Goal: Information Seeking & Learning: Find specific fact

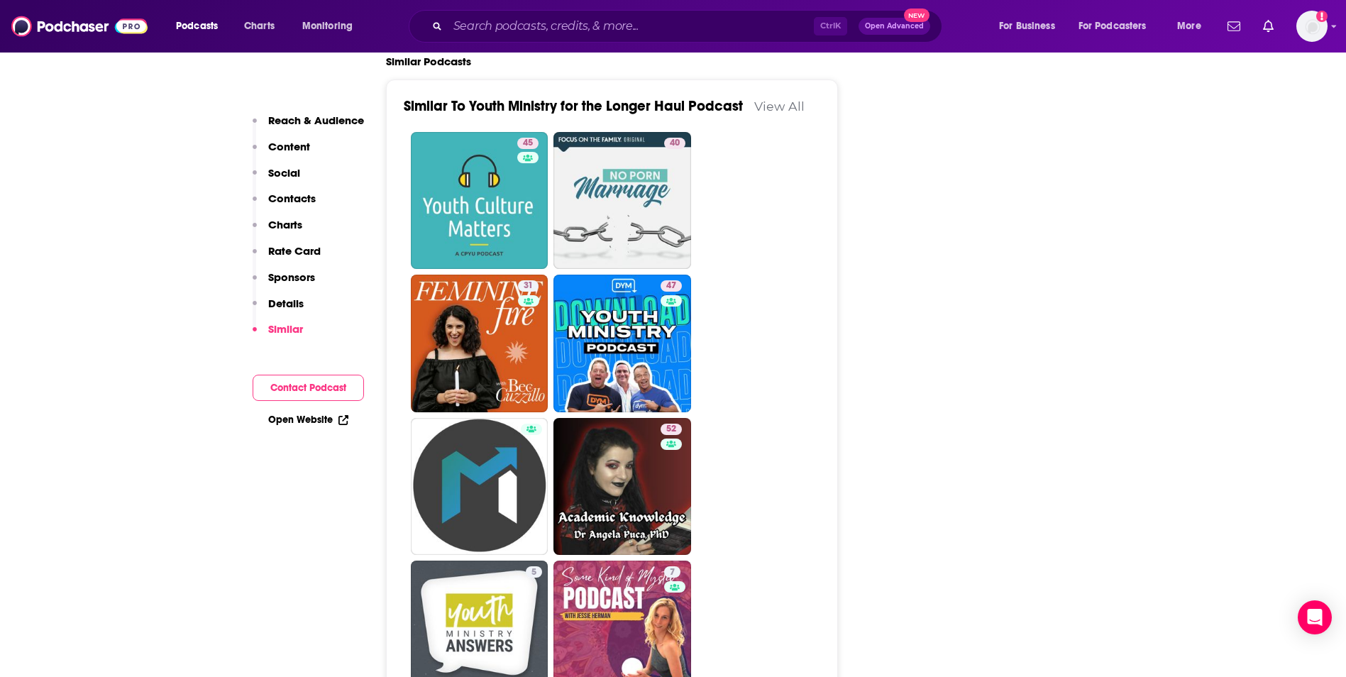
scroll to position [2327, 0]
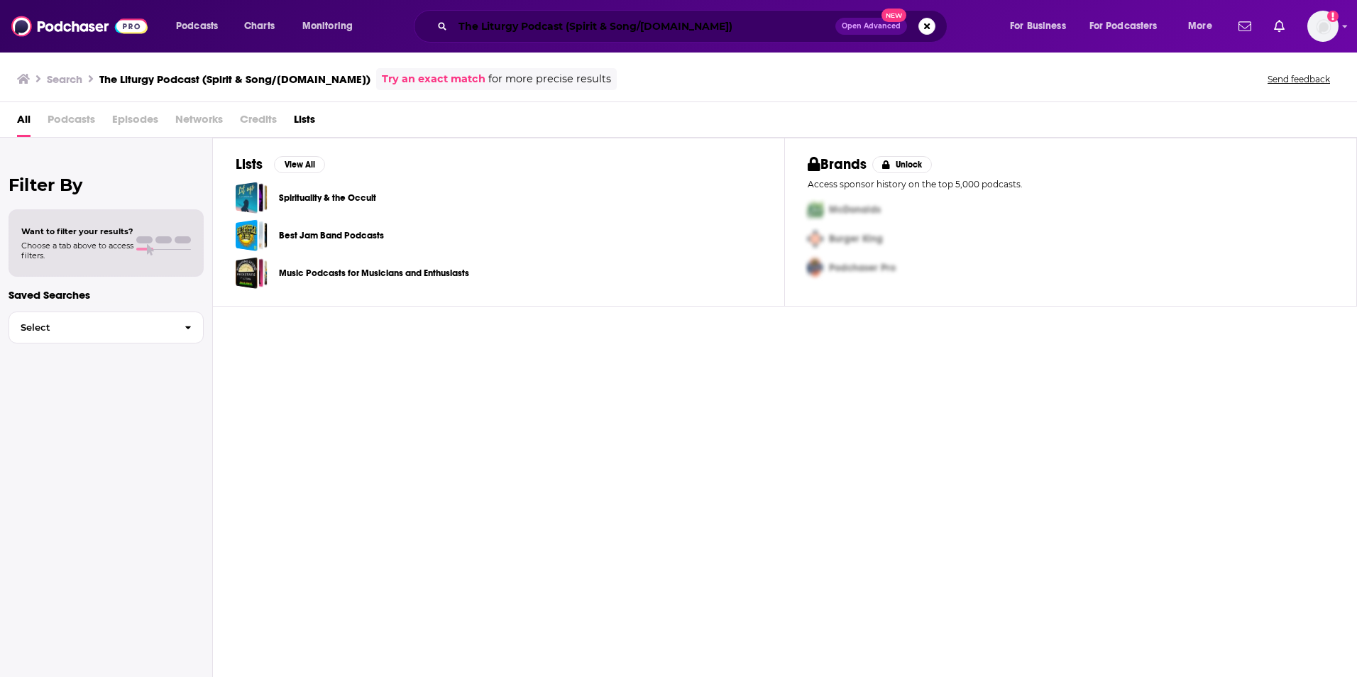
click at [689, 25] on input "The Liturgy Podcast (Spirit & Song/[DOMAIN_NAME])" at bounding box center [644, 26] width 382 height 23
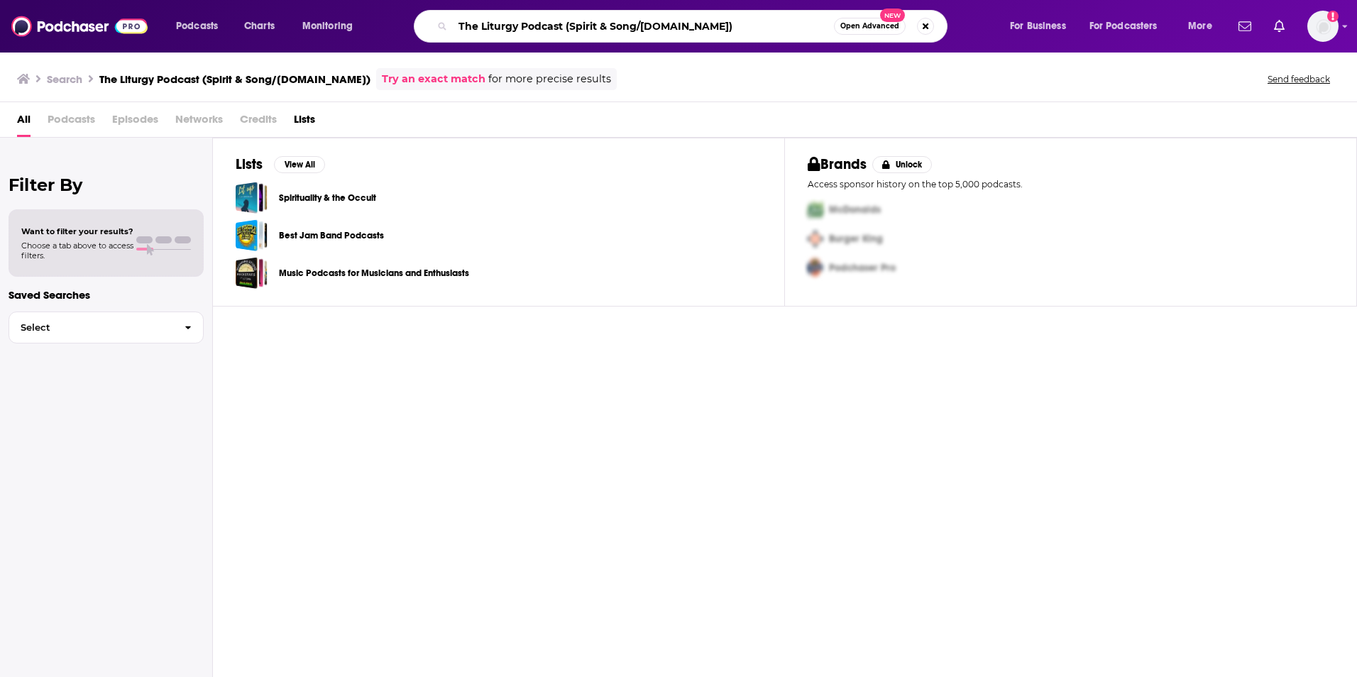
click at [564, 28] on input "The Liturgy Podcast (Spirit & Song/[DOMAIN_NAME])" at bounding box center [643, 26] width 381 height 23
type input "The Liturgy Podcast"
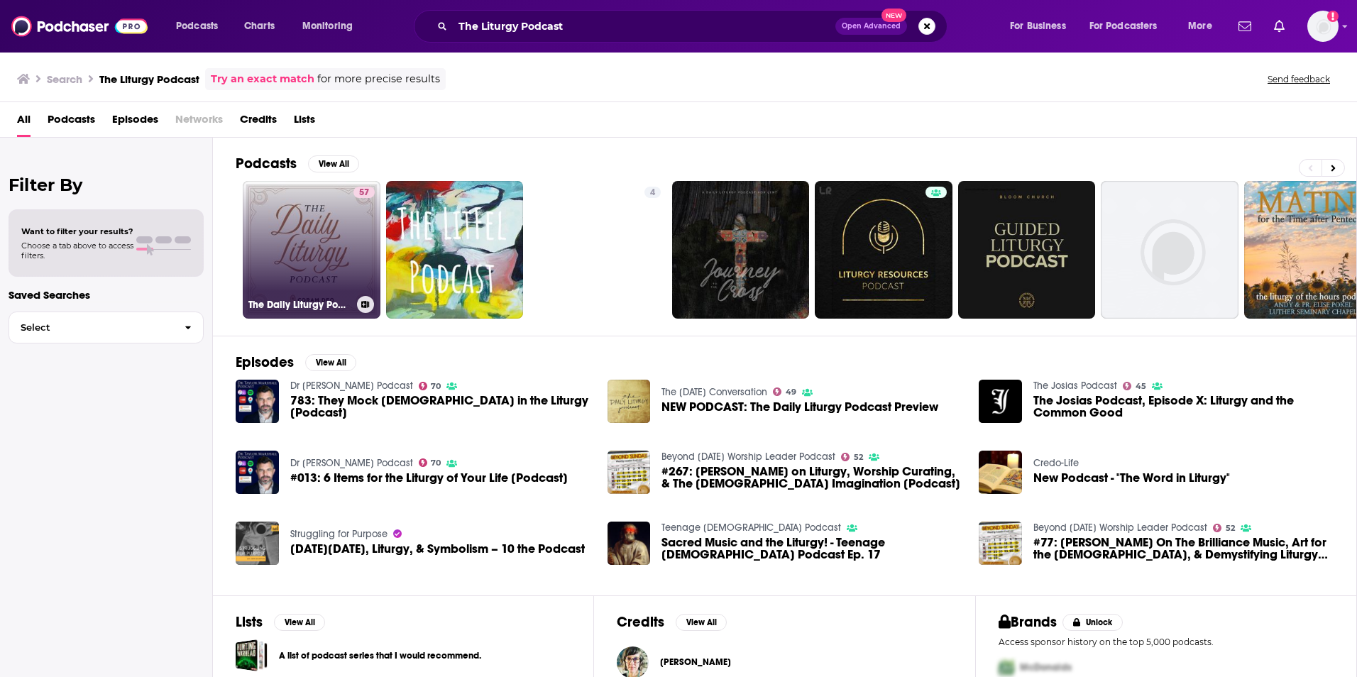
click at [361, 260] on div "57" at bounding box center [363, 241] width 21 height 109
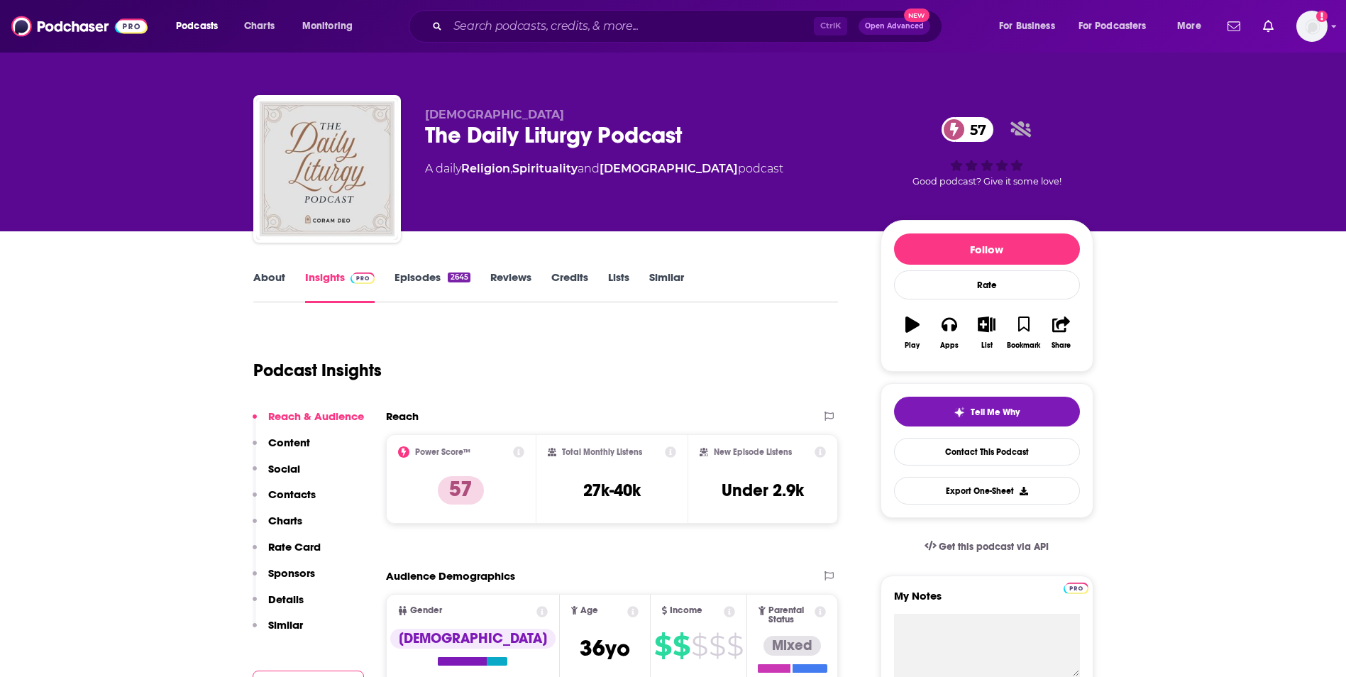
click at [272, 280] on link "About" at bounding box center [269, 286] width 32 height 33
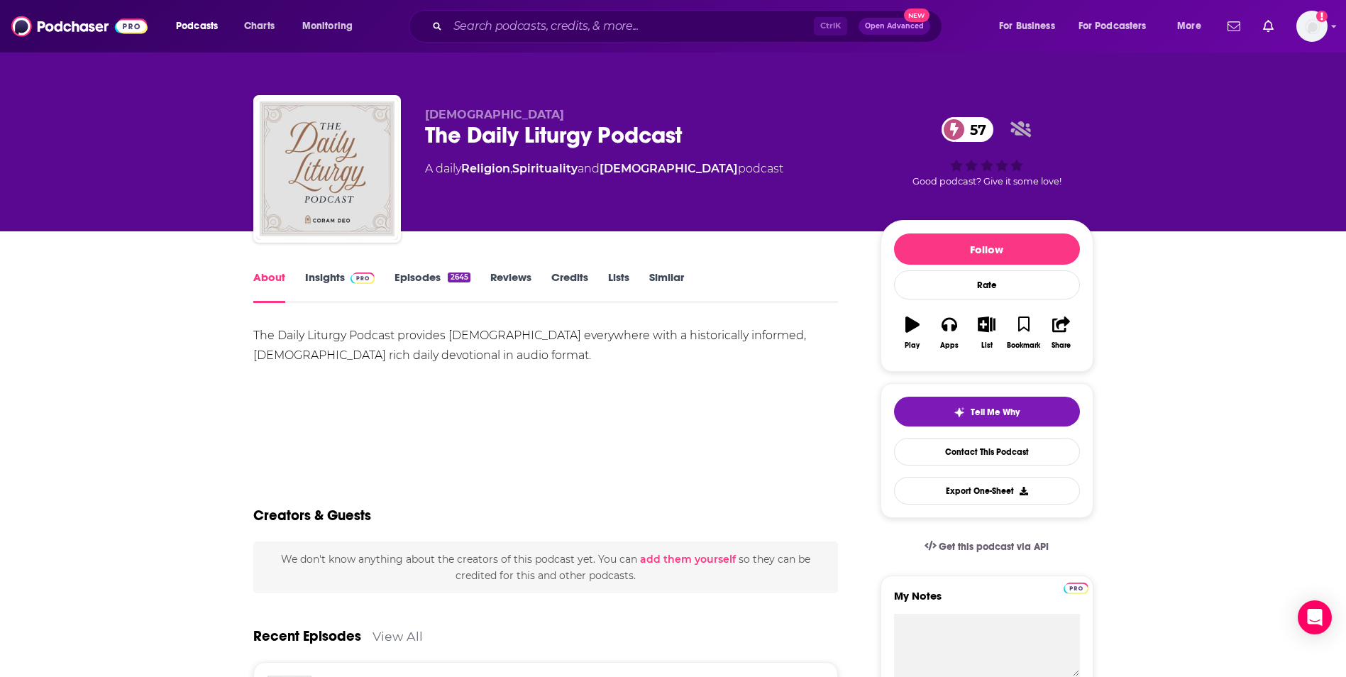
click at [316, 274] on link "Insights" at bounding box center [340, 286] width 70 height 33
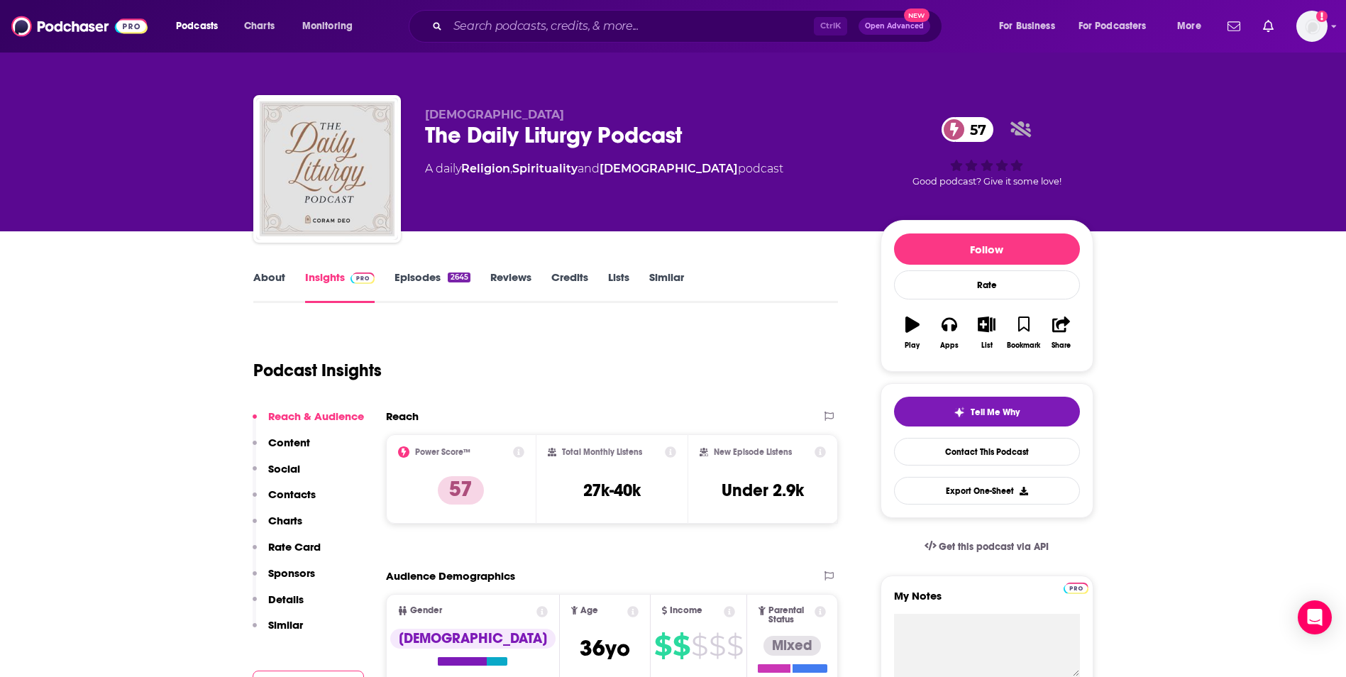
click at [416, 274] on link "Episodes 2645" at bounding box center [431, 286] width 75 height 33
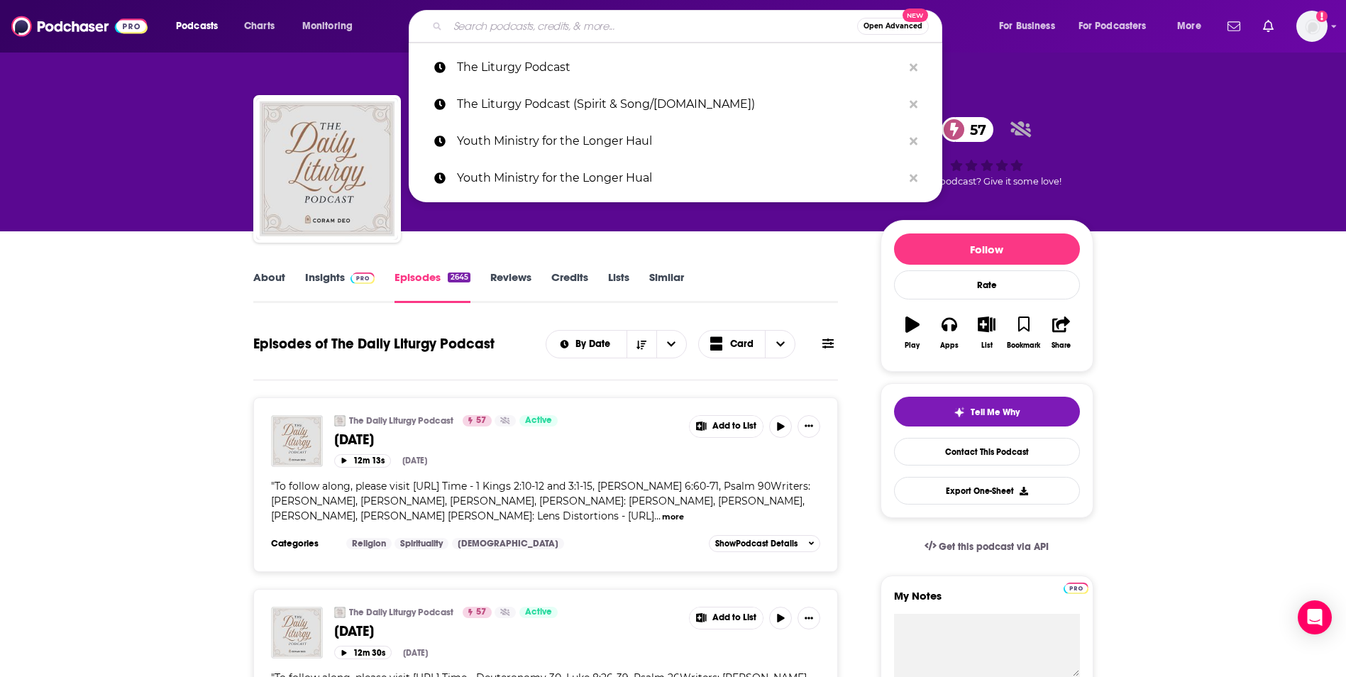
click at [518, 25] on input "Search podcasts, credits, & more..." at bounding box center [652, 26] width 409 height 23
click at [515, 60] on p "The Liturgy Podcast" at bounding box center [680, 67] width 446 height 37
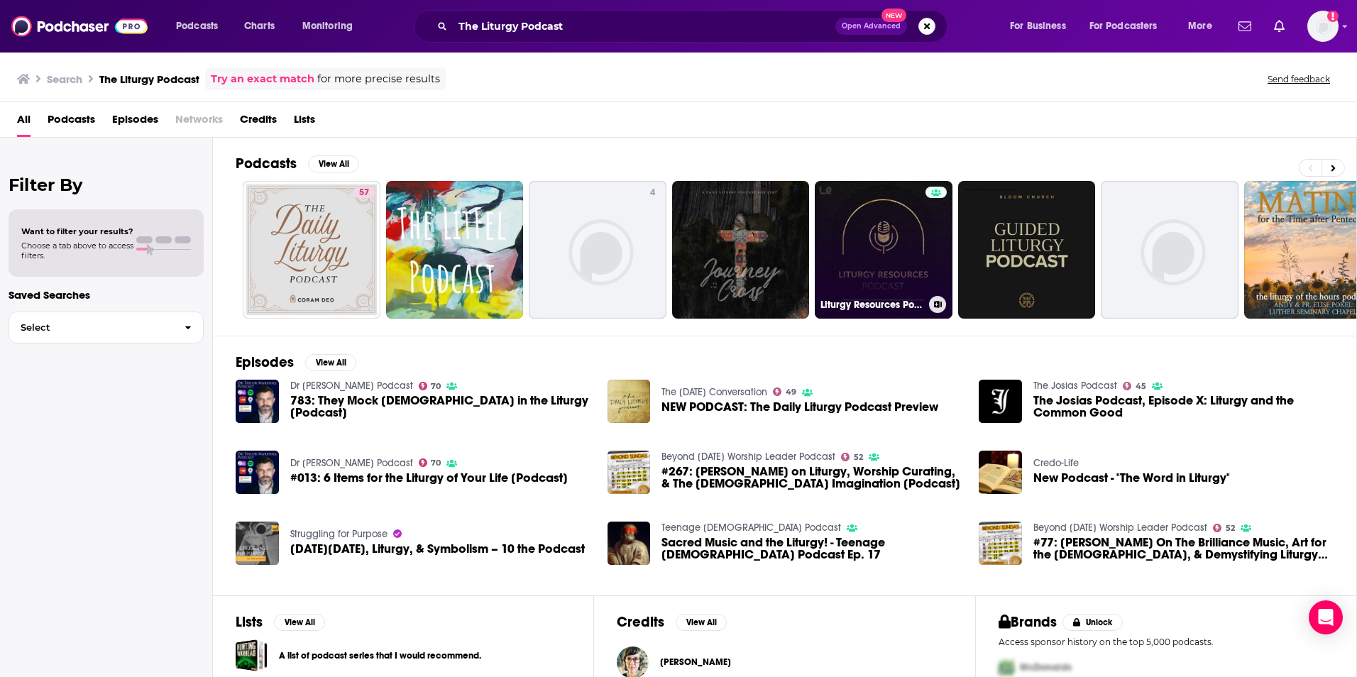
click at [851, 235] on link "Liturgy Resources Podcast" at bounding box center [884, 250] width 138 height 138
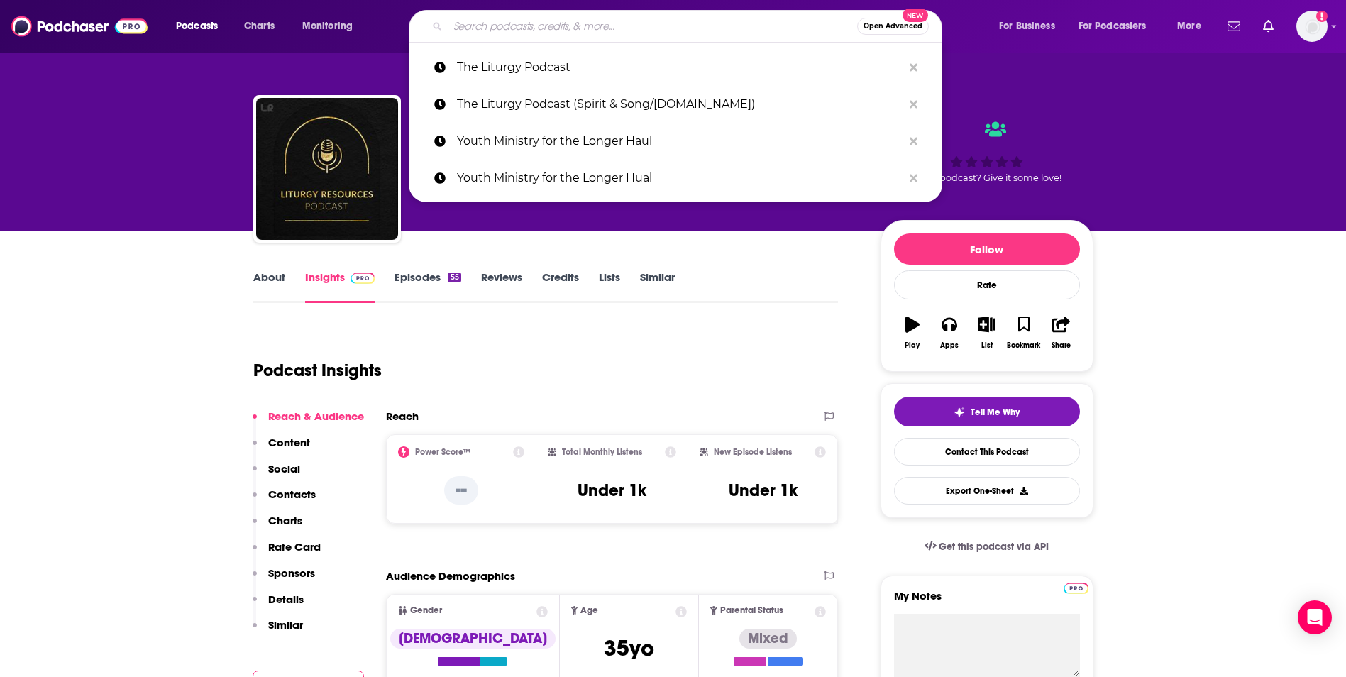
click at [497, 25] on input "Search podcasts, credits, & more..." at bounding box center [652, 26] width 409 height 23
paste input "The Liturgy Podcast (Spirit & Song/[DOMAIN_NAME])"
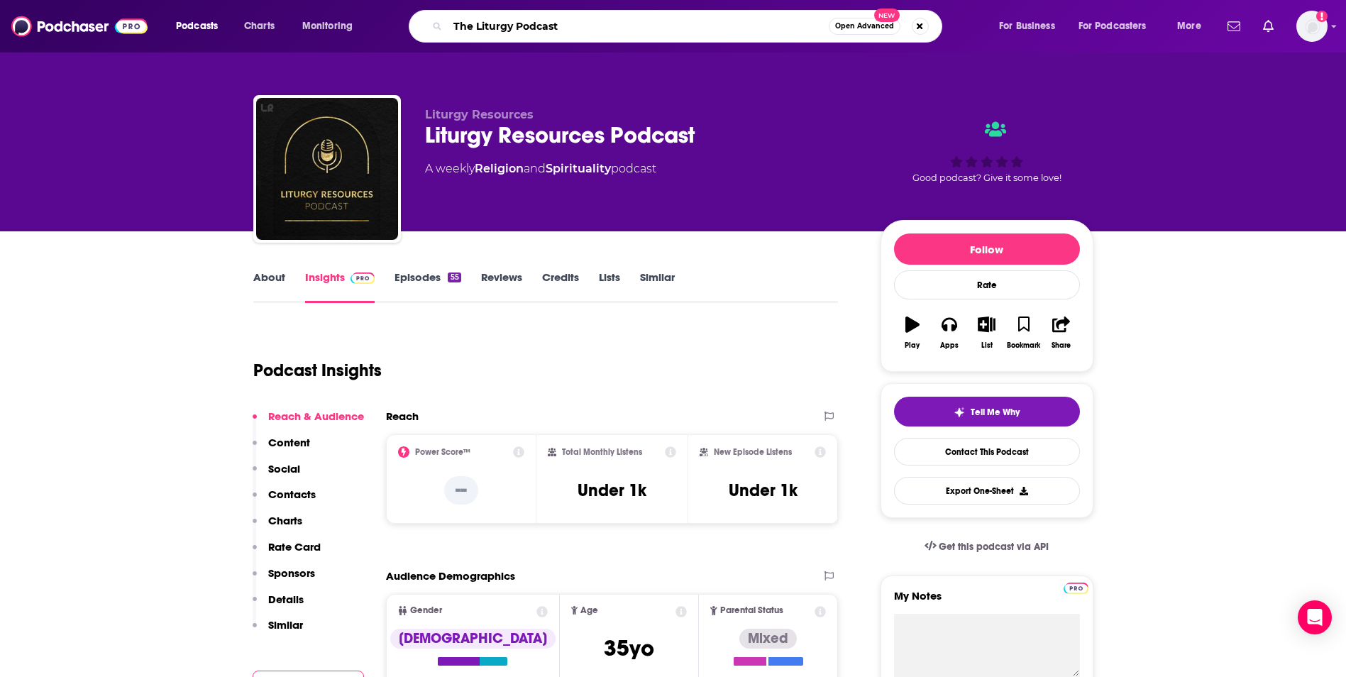
type input "The Liturgy Podcast"
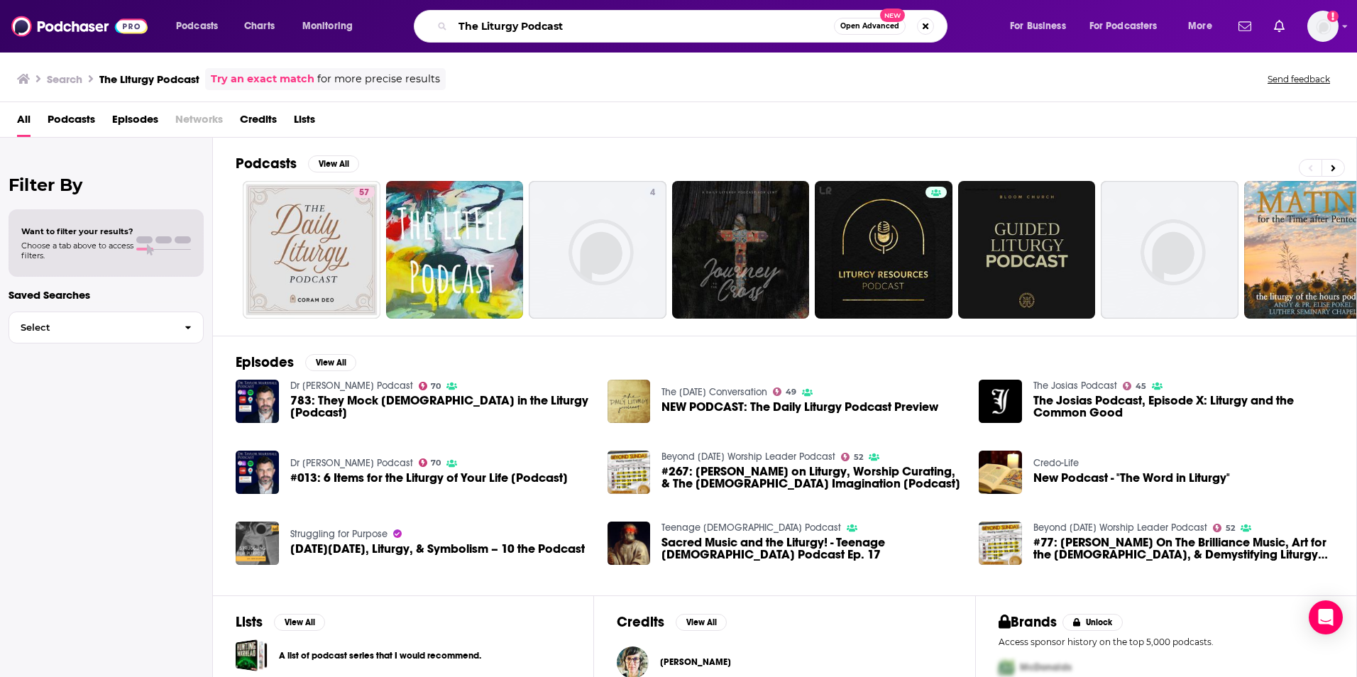
click at [559, 30] on input "The Liturgy Podcast" at bounding box center [643, 26] width 381 height 23
type input "Word & Table"
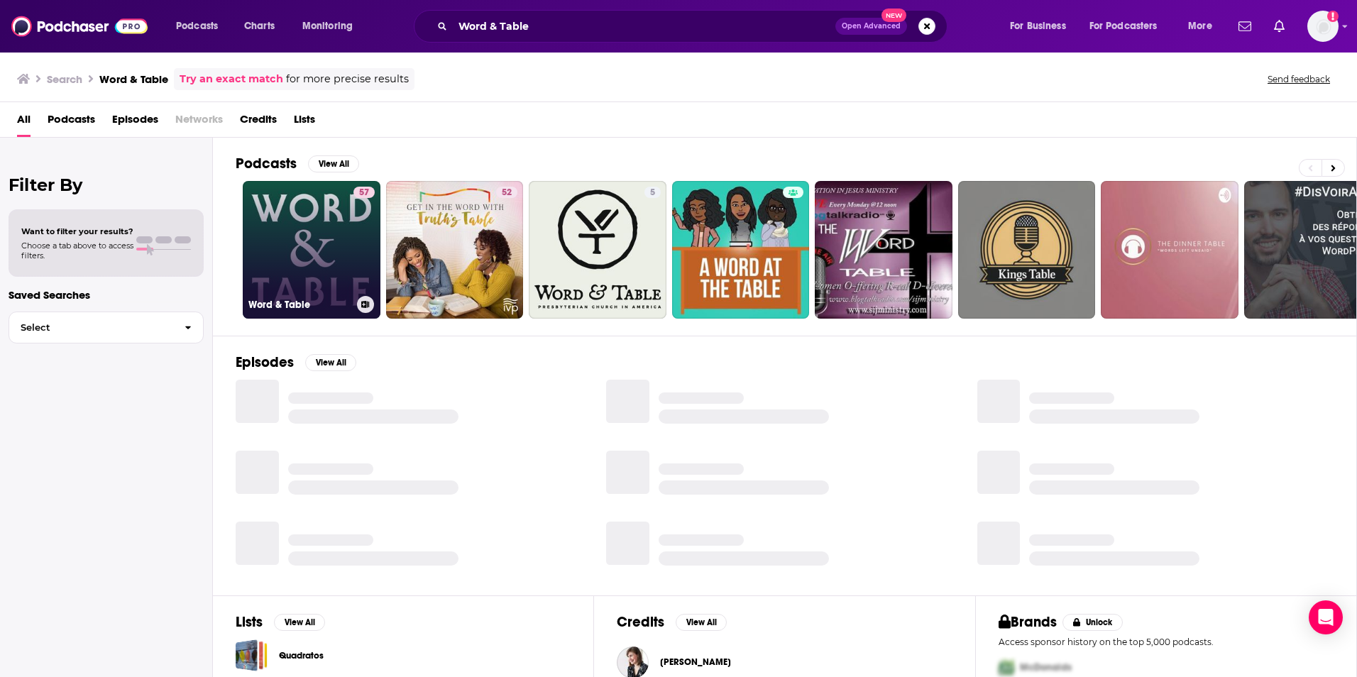
click at [324, 238] on link "57 Word & Table" at bounding box center [312, 250] width 138 height 138
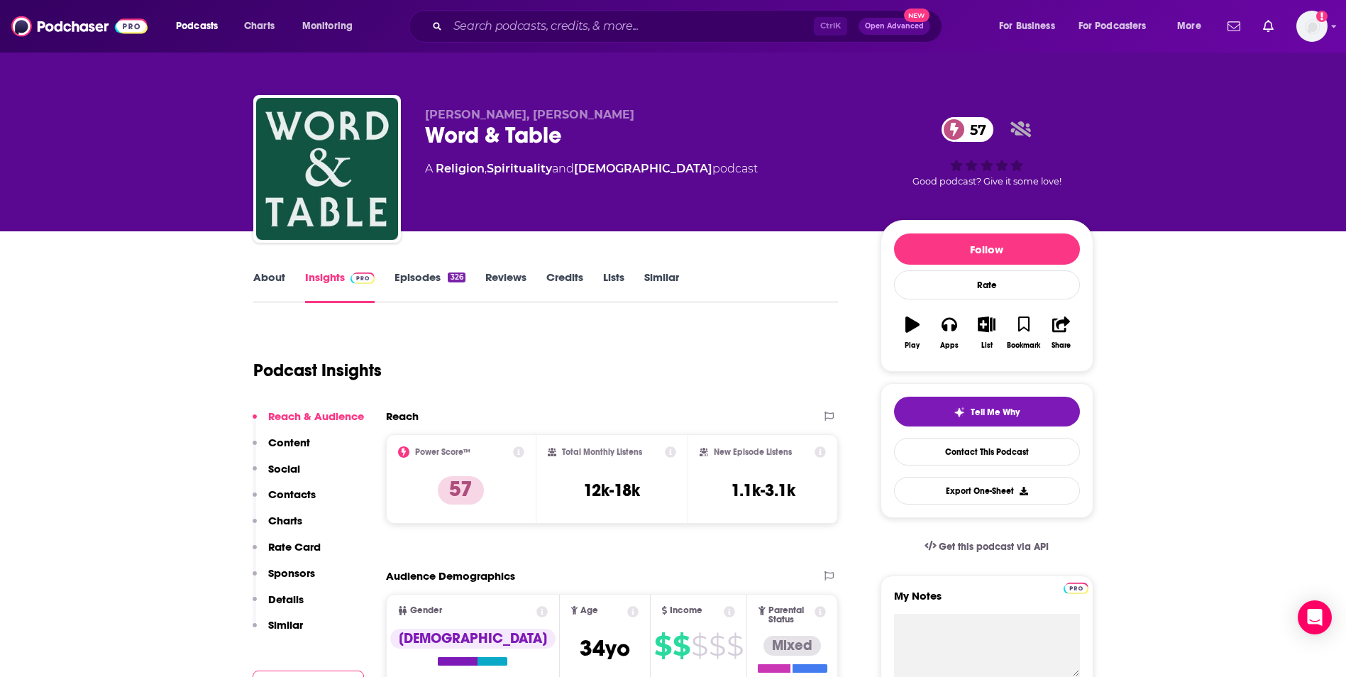
click at [263, 281] on link "About" at bounding box center [269, 286] width 32 height 33
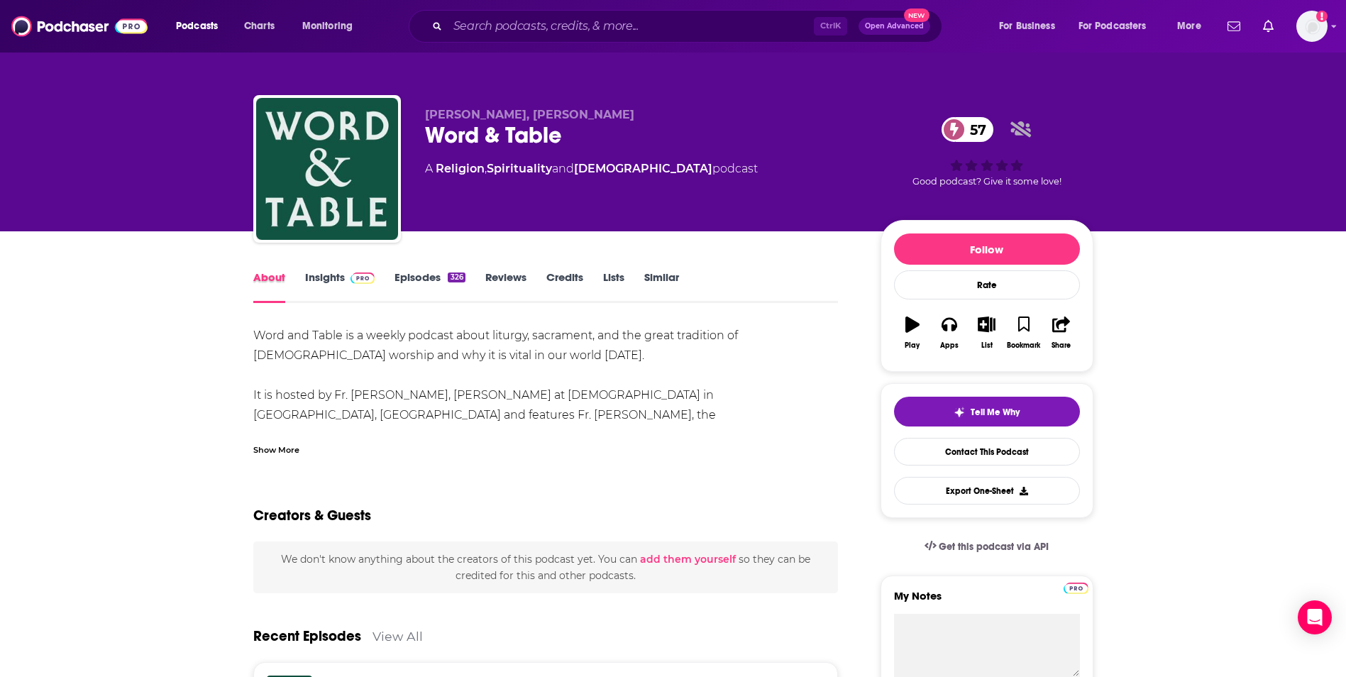
click at [301, 280] on div "About" at bounding box center [279, 286] width 52 height 33
click at [313, 279] on link "Insights" at bounding box center [340, 286] width 70 height 33
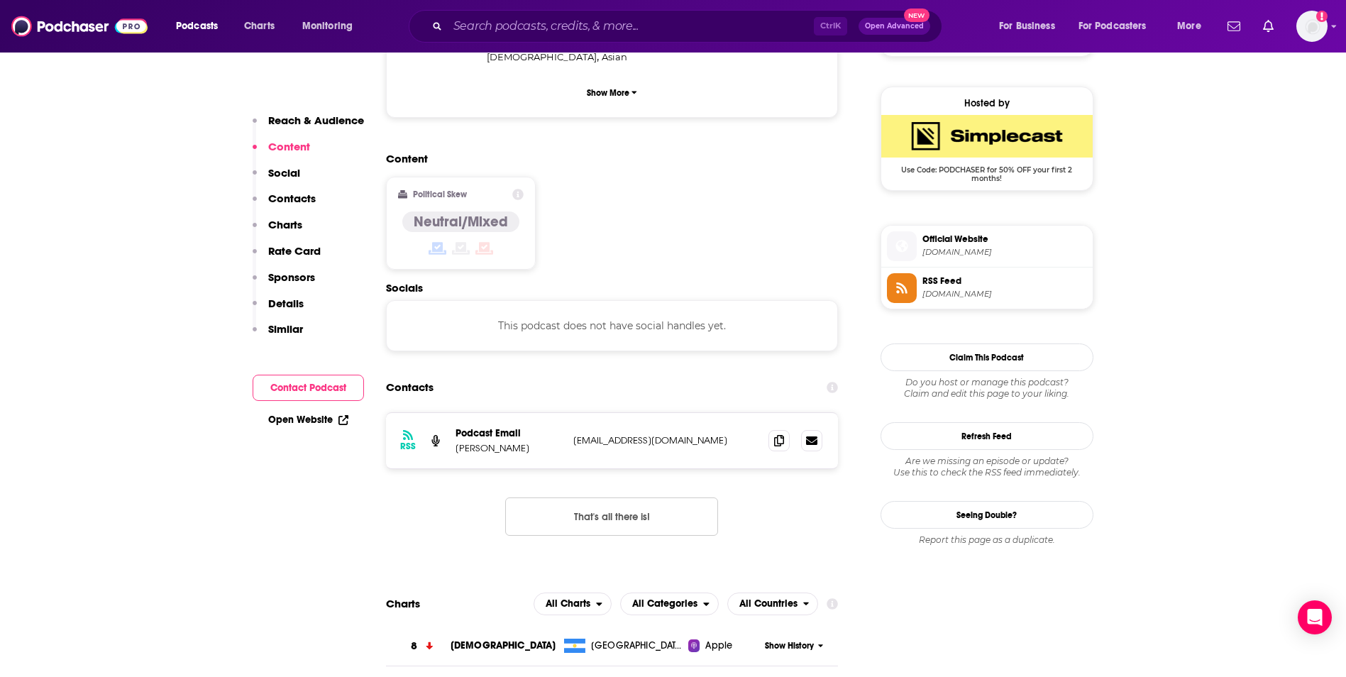
scroll to position [1022, 0]
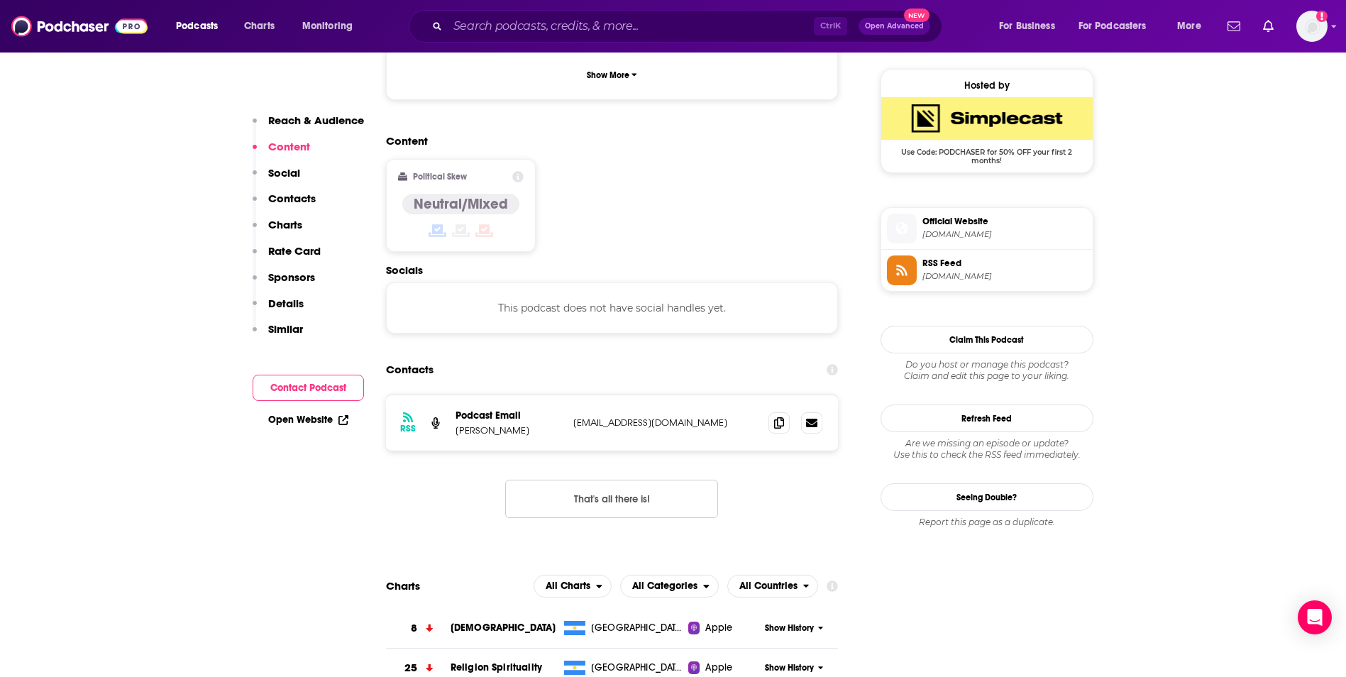
click at [696, 416] on p "[EMAIL_ADDRESS][DOMAIN_NAME]" at bounding box center [665, 422] width 184 height 12
copy div "[EMAIL_ADDRESS][DOMAIN_NAME] [EMAIL_ADDRESS][DOMAIN_NAME]"
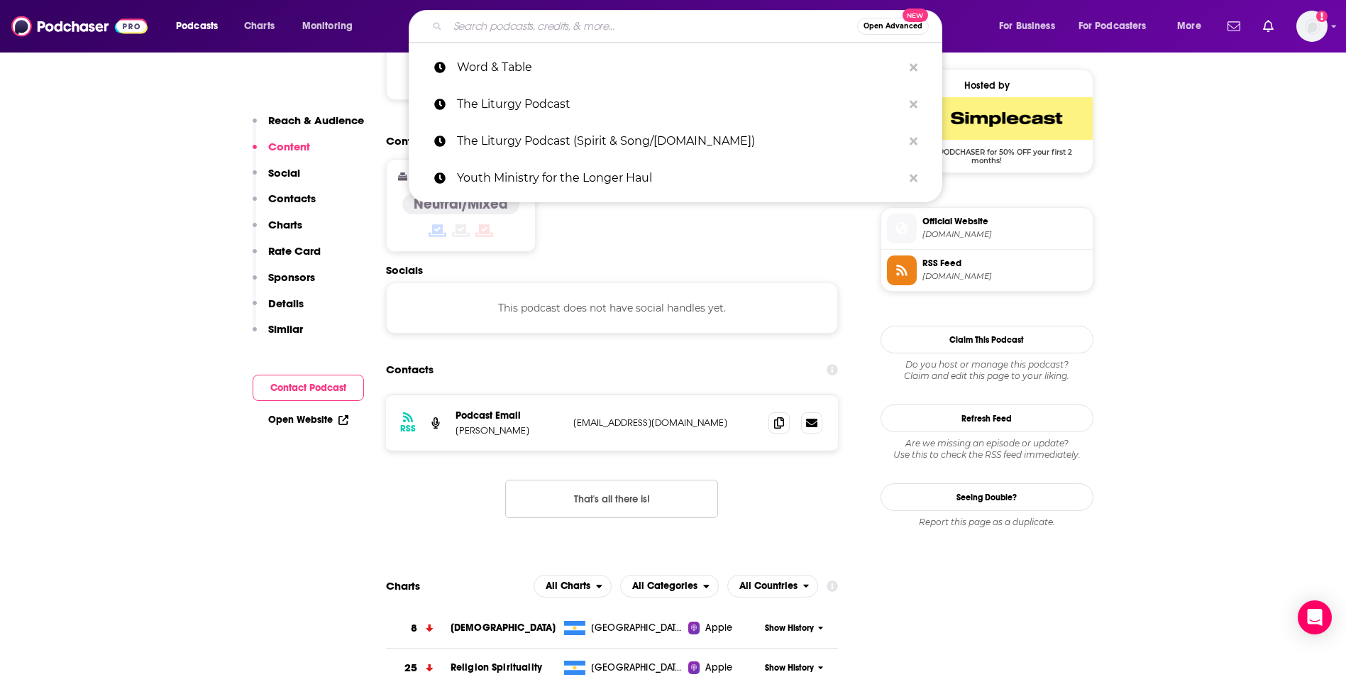
click at [621, 23] on input "Search podcasts, credits, & more..." at bounding box center [652, 26] width 409 height 23
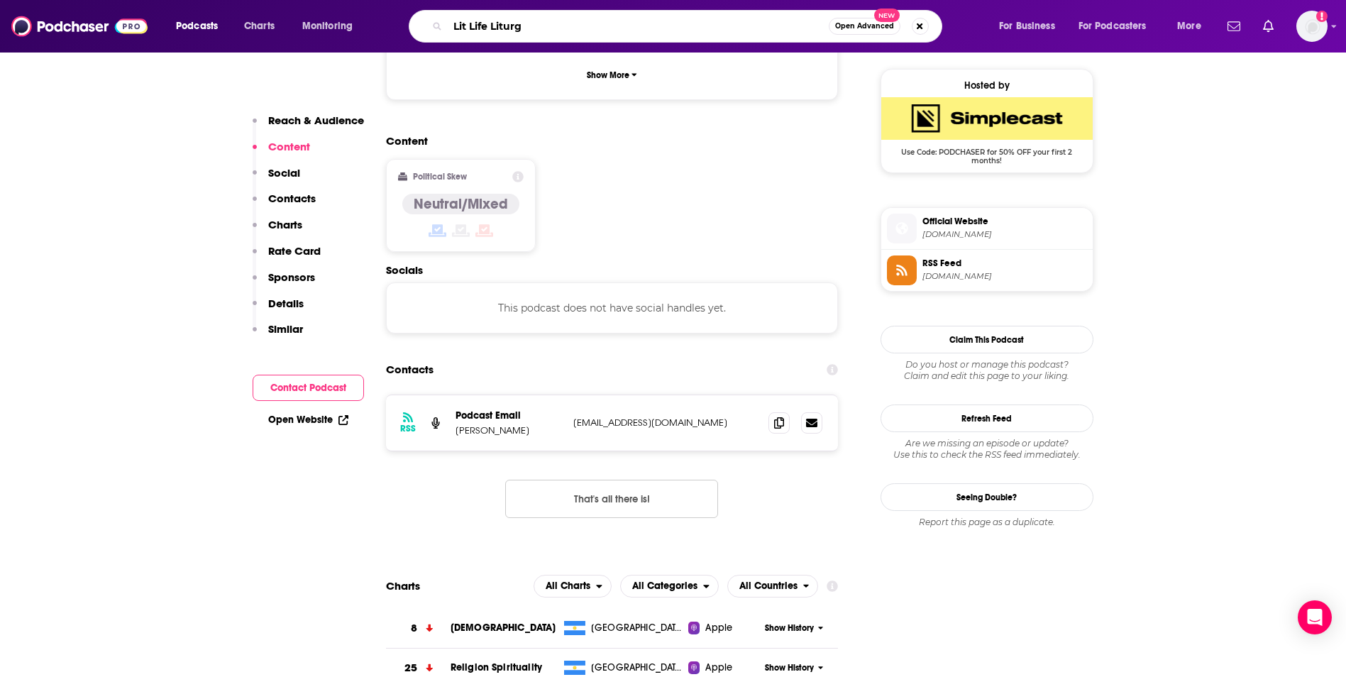
type input "Lit Life Liturgy"
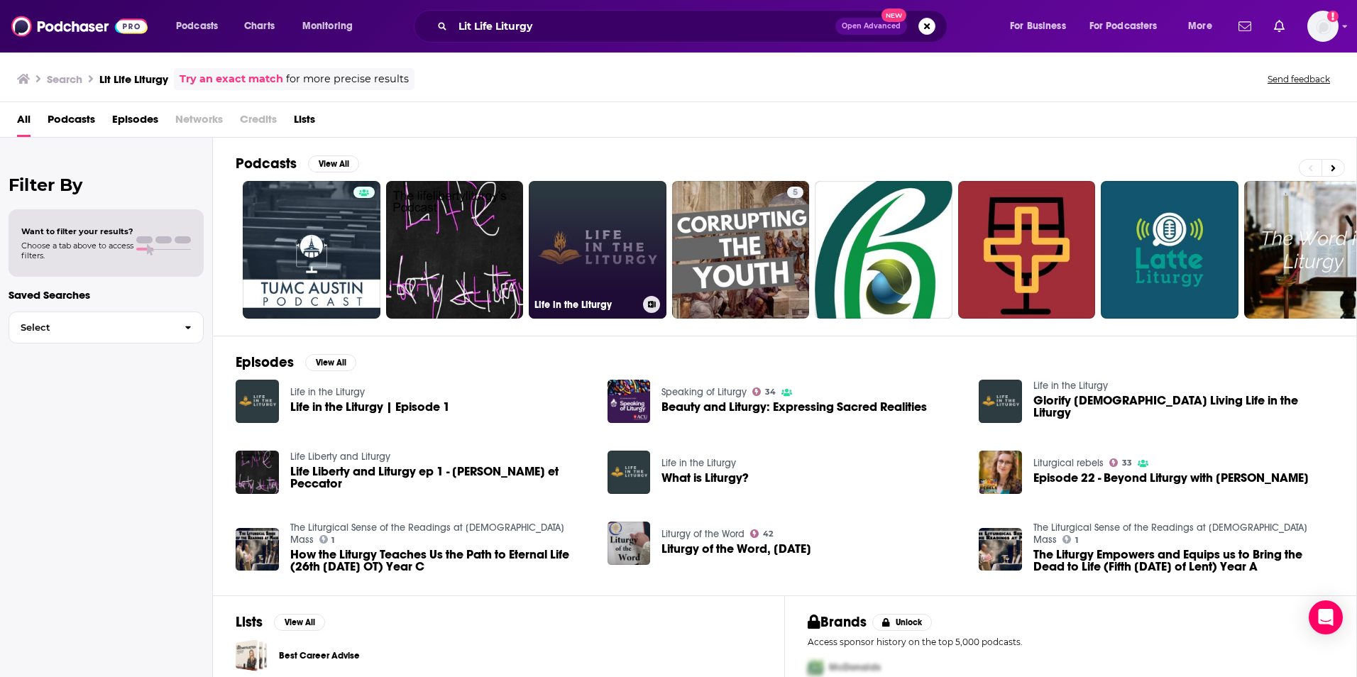
click at [570, 250] on link "Life in the Liturgy" at bounding box center [598, 250] width 138 height 138
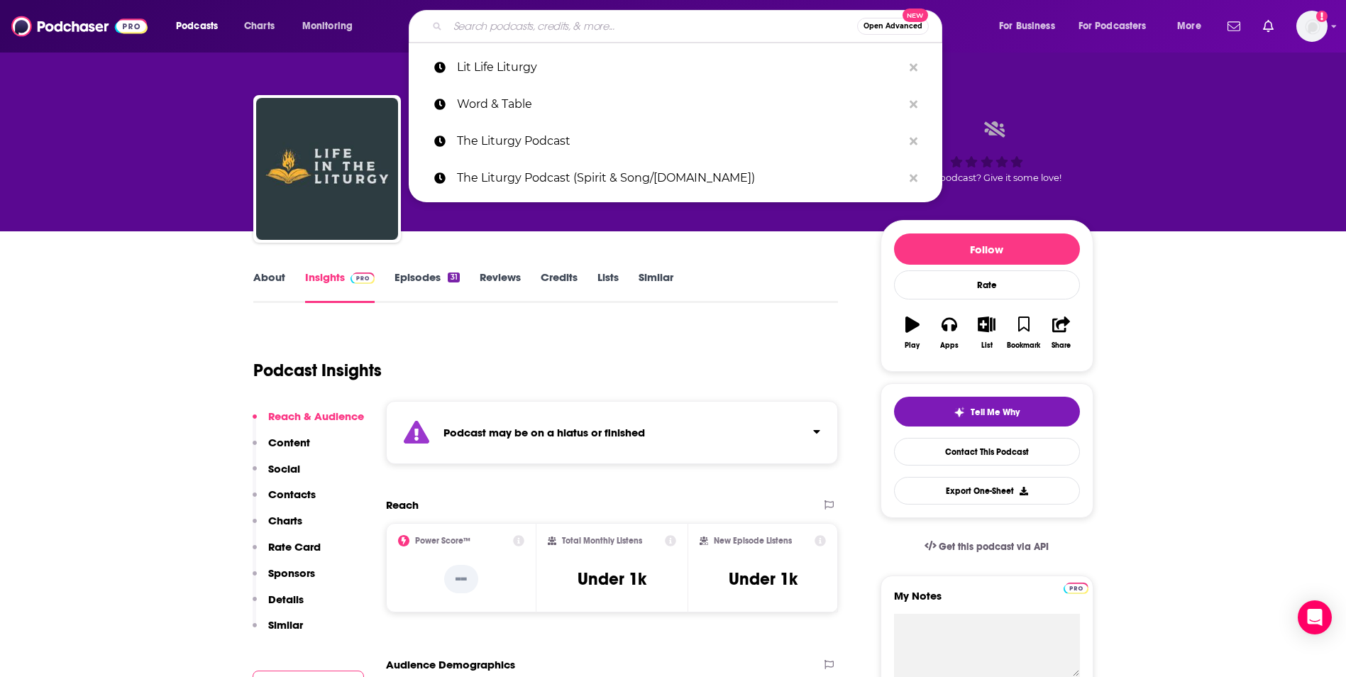
click at [541, 31] on input "Search podcasts, credits, & more..." at bounding box center [652, 26] width 409 height 23
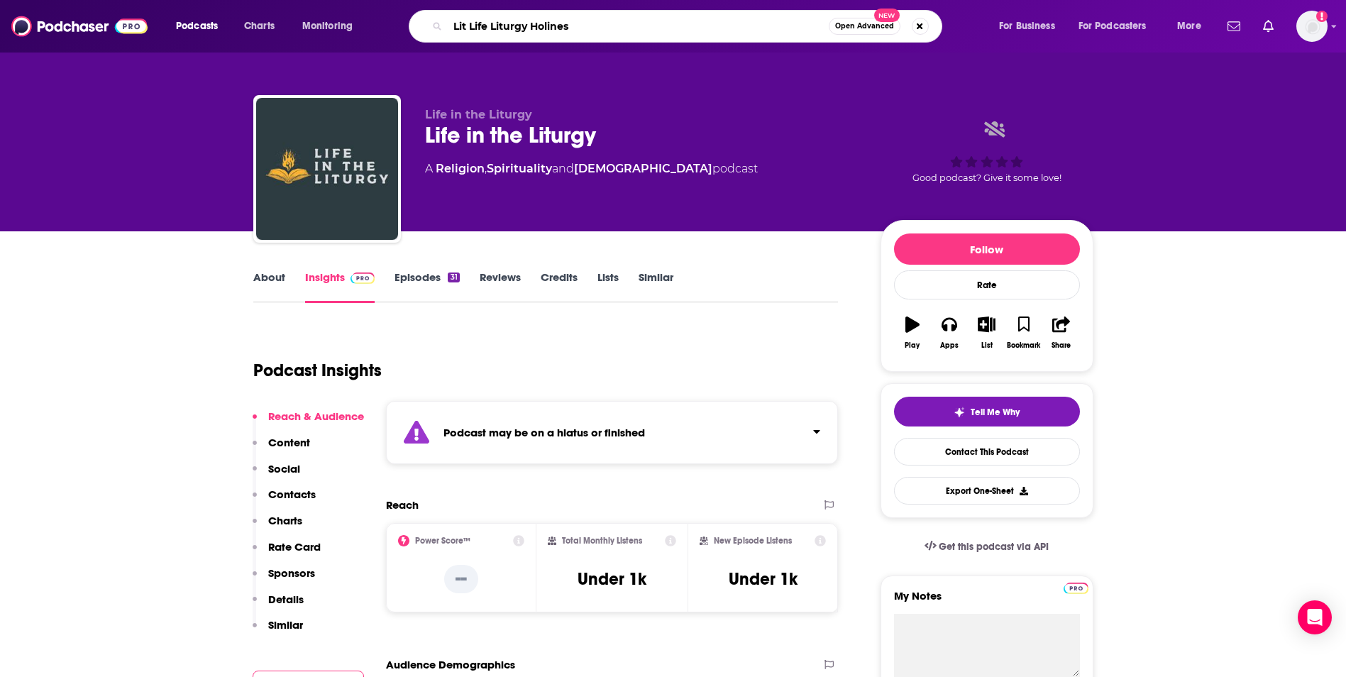
type input "Lit Life Liturgy Holiness"
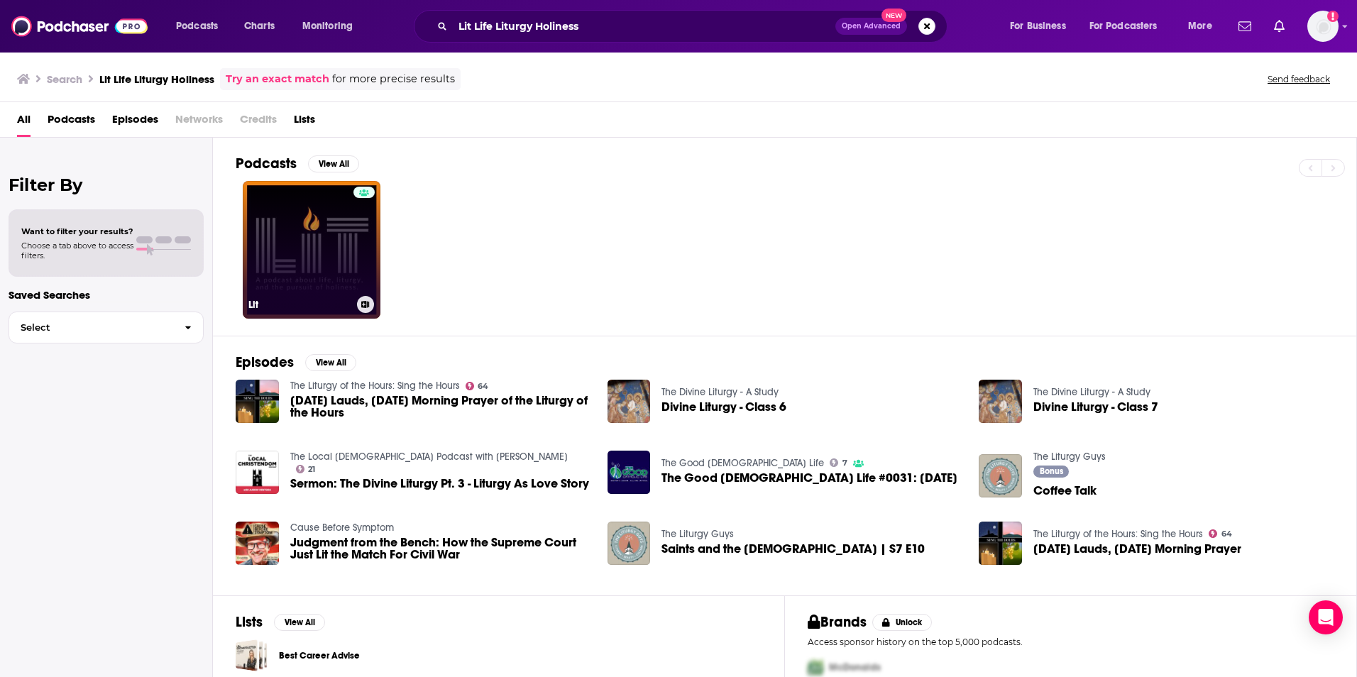
click at [295, 280] on link "Lit" at bounding box center [312, 250] width 138 height 138
